Goal: Task Accomplishment & Management: Manage account settings

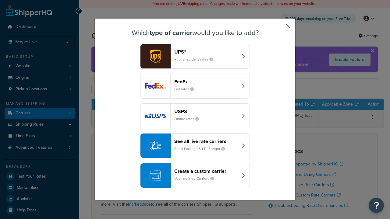
click at [195, 86] on div "FedEx List rates" at bounding box center [206, 86] width 64 height 15
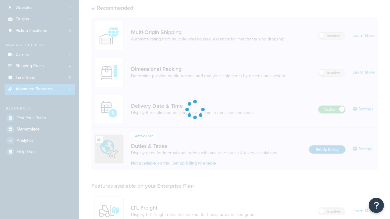
click at [332, 106] on label "Active" at bounding box center [331, 109] width 27 height 7
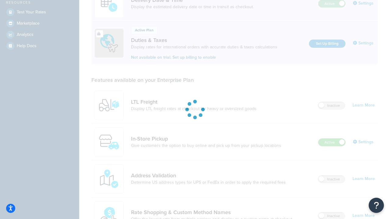
scroll to position [153, 0]
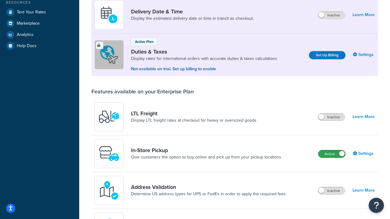
click at [332, 154] on label "Active" at bounding box center [331, 153] width 27 height 7
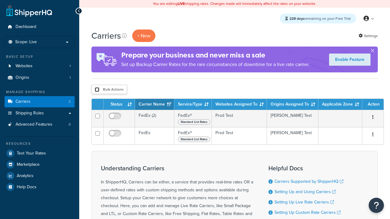
click at [97, 90] on input "checkbox" at bounding box center [97, 89] width 5 height 5
checkbox input "true"
click at [0, 0] on button "Delete" at bounding box center [0, 0] width 0 height 0
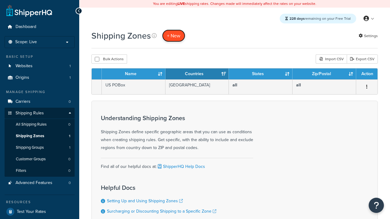
click at [174, 36] on span "+ New" at bounding box center [173, 35] width 13 height 7
